Goal: Register for event/course

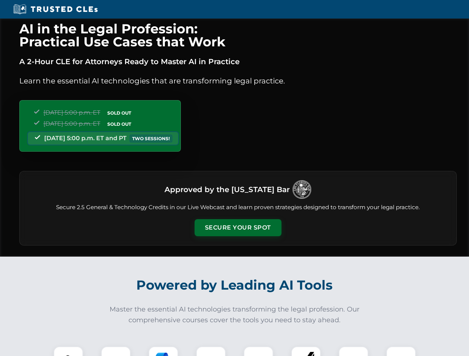
click at [238, 228] on button "Secure Your Spot" at bounding box center [238, 227] width 87 height 17
click at [68, 352] on img at bounding box center [69, 362] width 22 height 22
click at [116, 352] on div at bounding box center [116, 362] width 30 height 30
